Goal: Navigation & Orientation: Find specific page/section

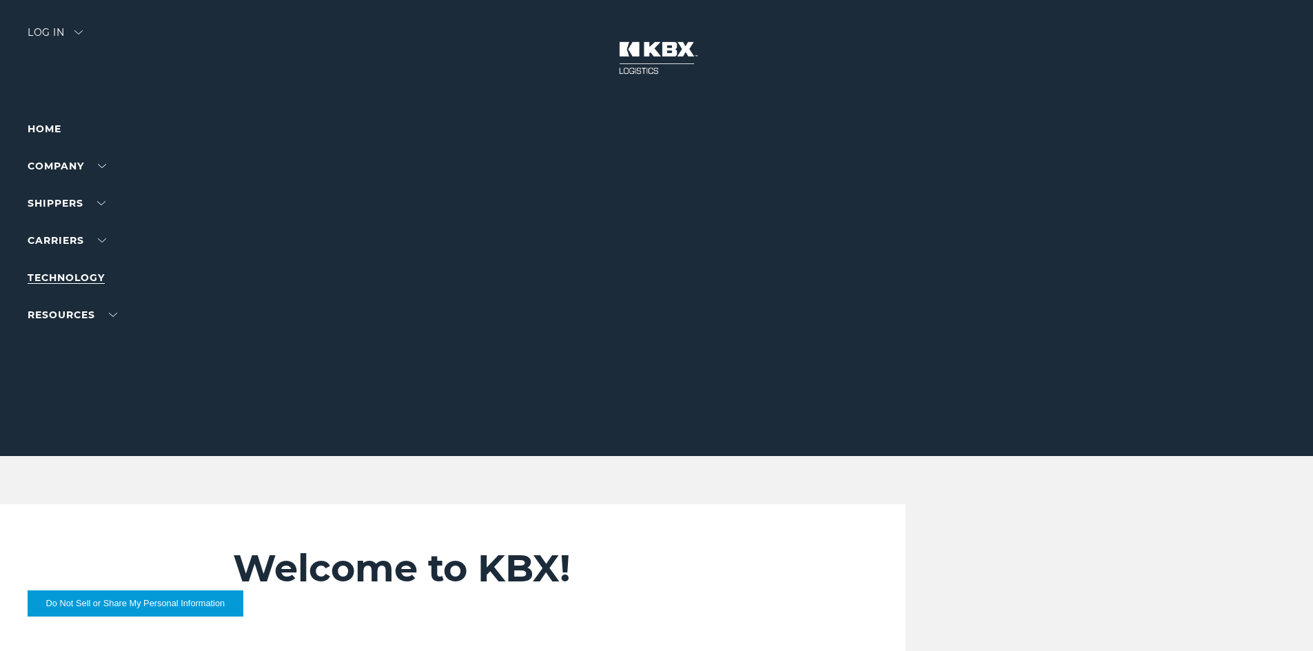
click at [81, 272] on link "Technology" at bounding box center [66, 278] width 77 height 12
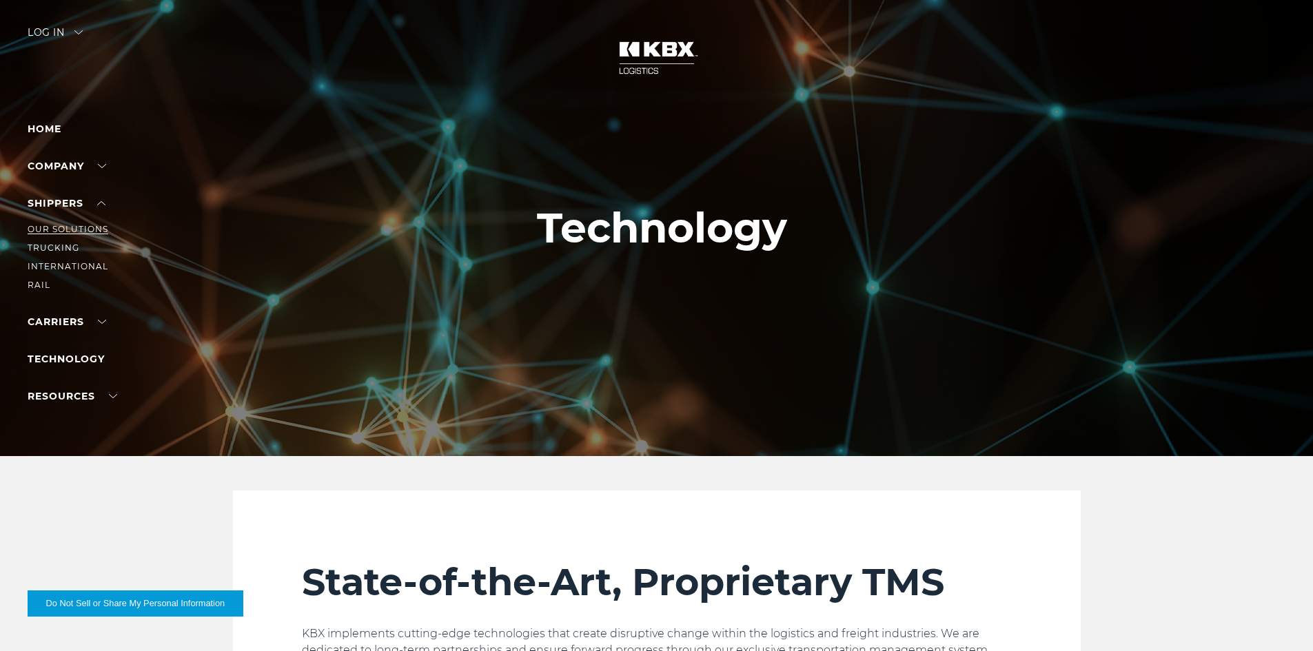
click at [73, 226] on link "Our Solutions" at bounding box center [68, 229] width 81 height 10
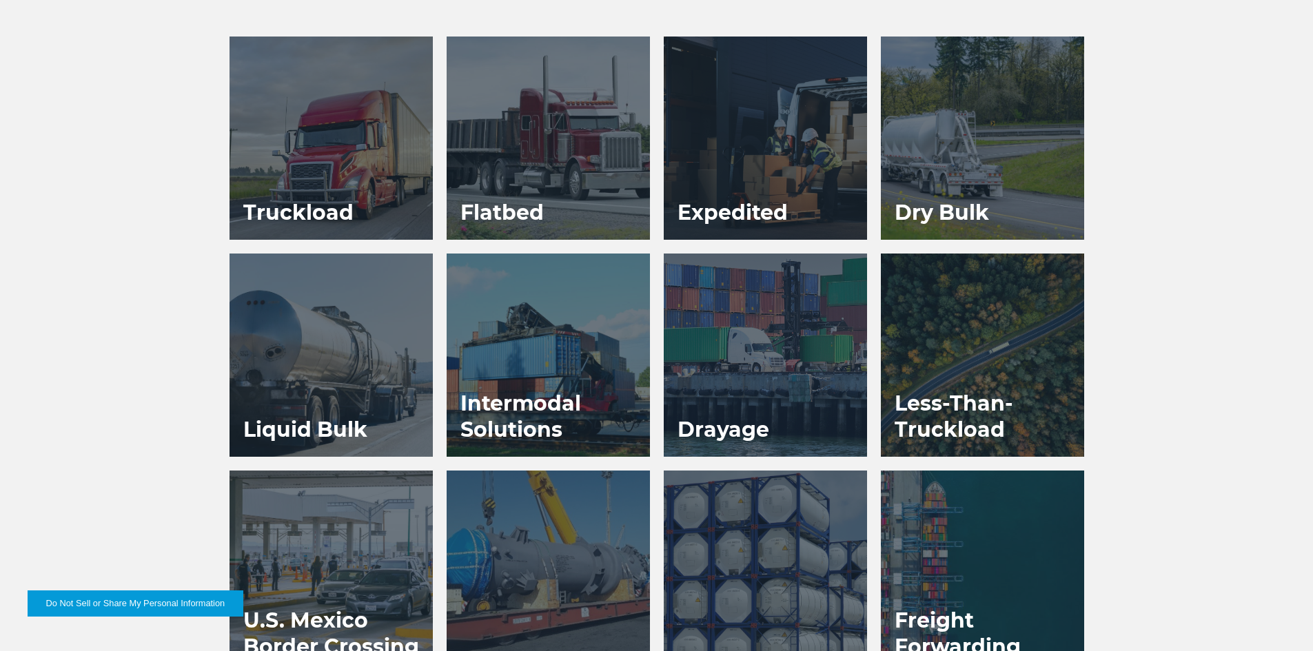
scroll to position [827, 0]
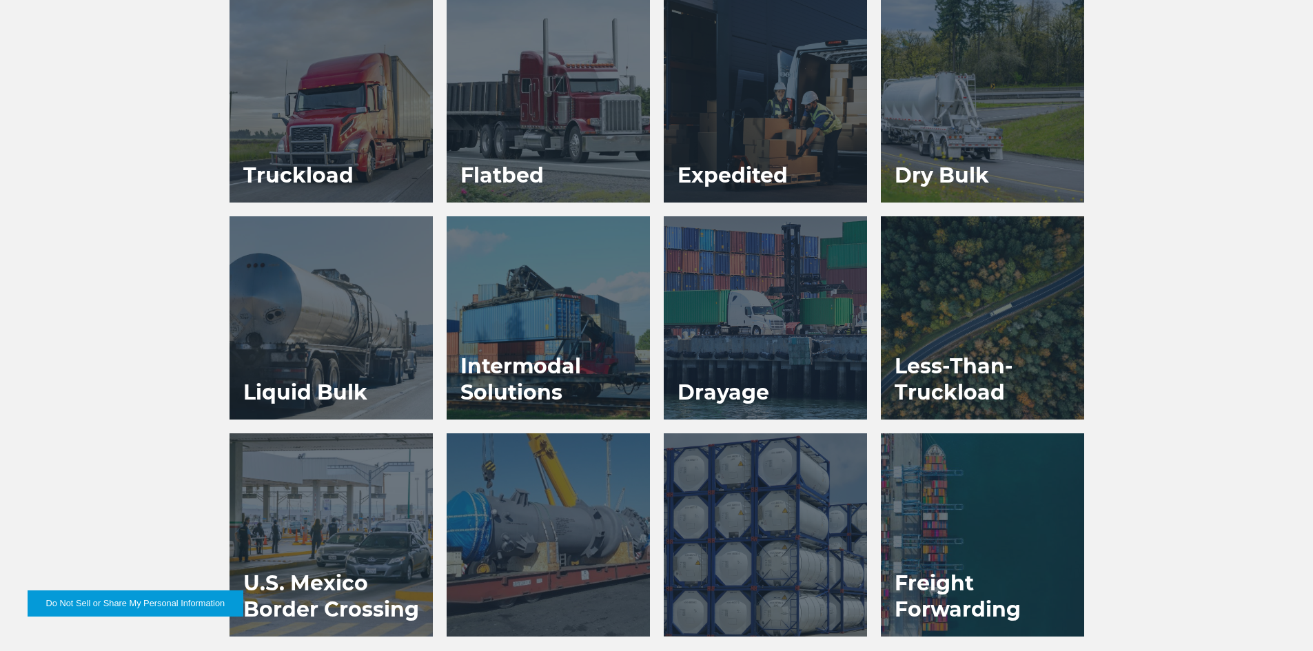
click at [936, 331] on div at bounding box center [982, 317] width 203 height 203
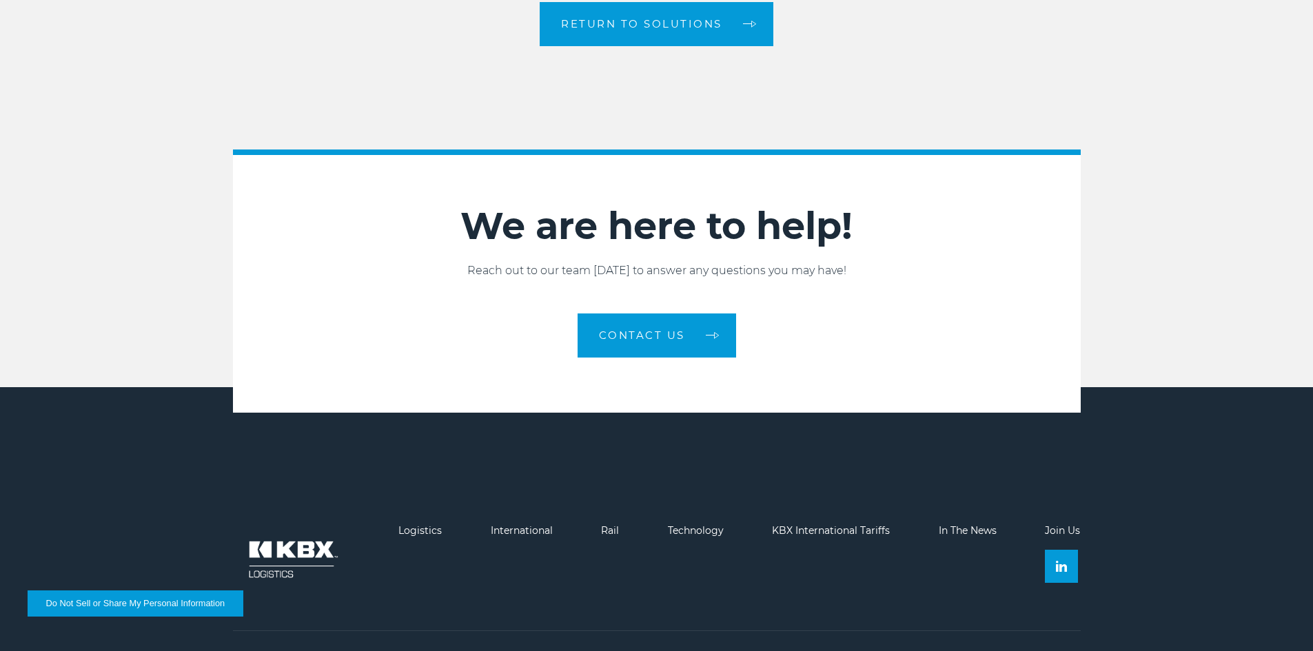
scroll to position [1538, 0]
